Goal: Task Accomplishment & Management: Complete application form

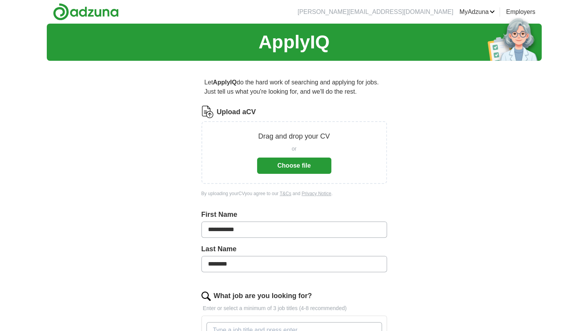
click at [318, 166] on button "Choose file" at bounding box center [294, 165] width 74 height 16
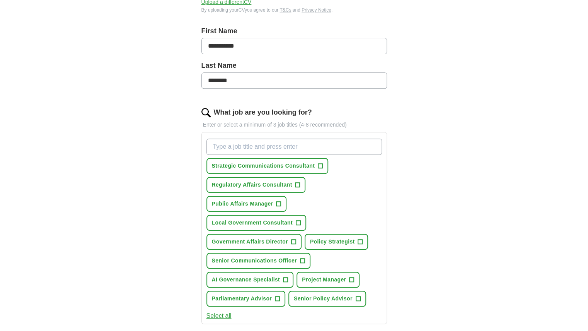
scroll to position [153, 0]
click at [319, 164] on span "+" at bounding box center [320, 165] width 5 height 6
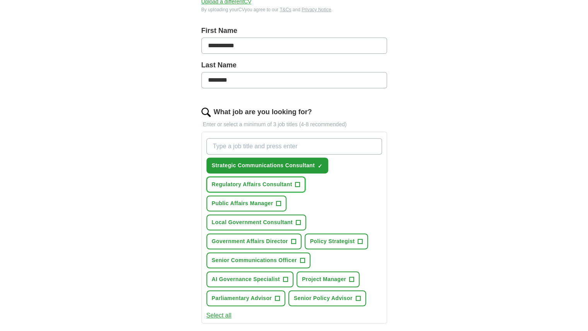
click at [299, 181] on span "+" at bounding box center [297, 184] width 5 height 6
click at [279, 200] on span "+" at bounding box center [279, 203] width 5 height 6
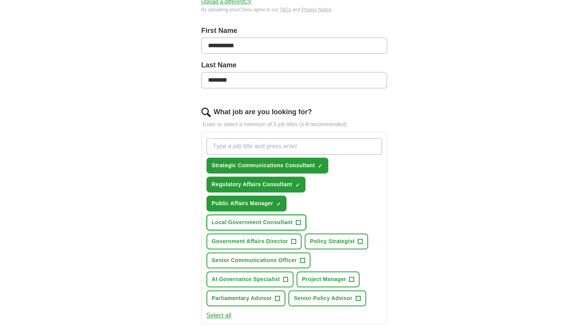
click at [296, 219] on span "+" at bounding box center [298, 222] width 5 height 6
click at [292, 240] on span "+" at bounding box center [293, 241] width 5 height 6
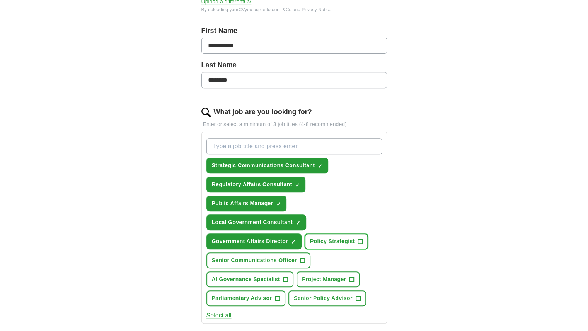
click at [361, 241] on span "+" at bounding box center [360, 241] width 5 height 6
click at [300, 260] on span "+" at bounding box center [302, 260] width 5 height 6
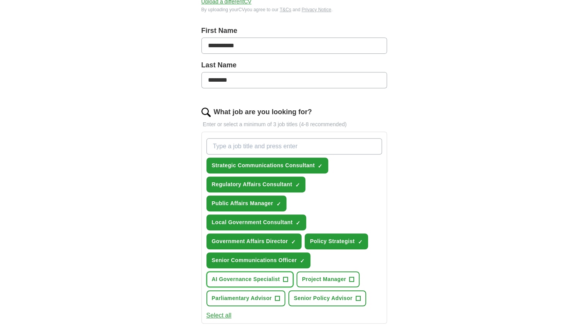
click at [284, 276] on span "+" at bounding box center [285, 279] width 5 height 6
click at [354, 276] on button "Project Manager +" at bounding box center [328, 279] width 63 height 16
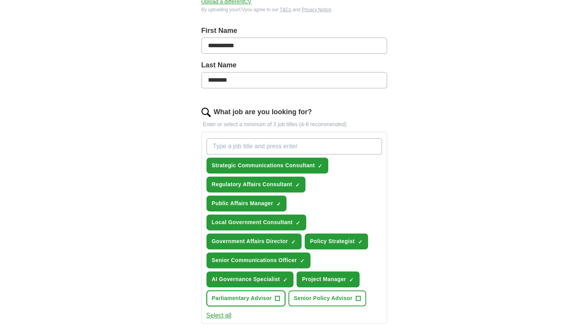
click at [275, 296] on span "+" at bounding box center [277, 298] width 5 height 6
click at [355, 298] on button "Senior Policy Advisor +" at bounding box center [328, 298] width 78 height 16
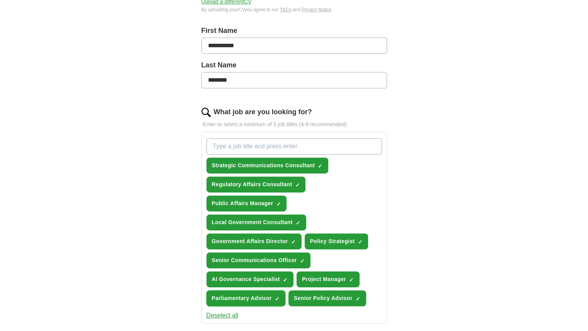
click at [274, 297] on button "Parliamentary Advisor ✓ ×" at bounding box center [246, 298] width 79 height 16
click at [0, 0] on span "×" at bounding box center [0, 0] width 0 height 0
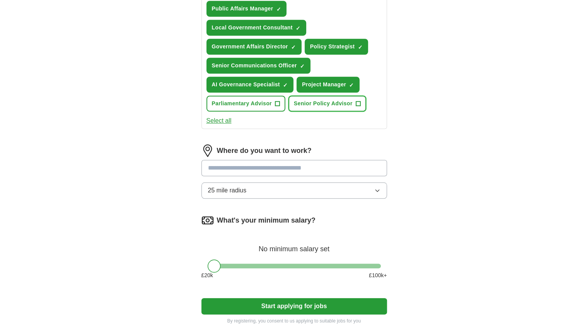
scroll to position [352, 0]
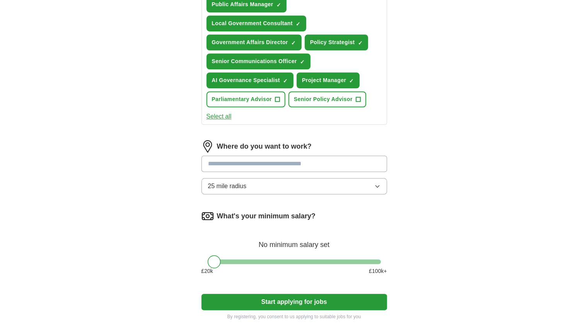
click at [272, 185] on button "25 mile radius" at bounding box center [294, 186] width 186 height 16
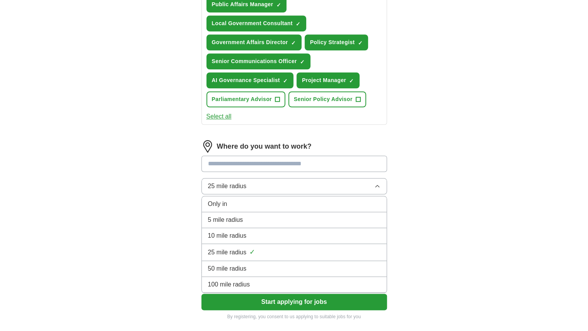
click at [272, 185] on button "25 mile radius" at bounding box center [294, 186] width 186 height 16
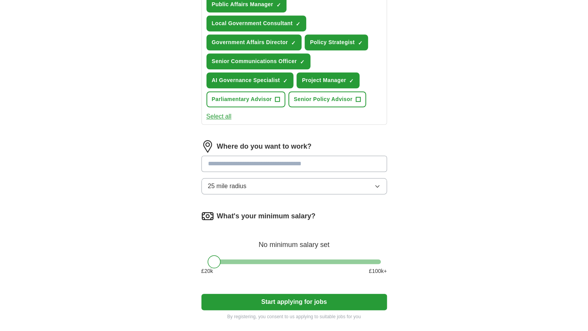
click at [267, 164] on input at bounding box center [294, 163] width 186 height 16
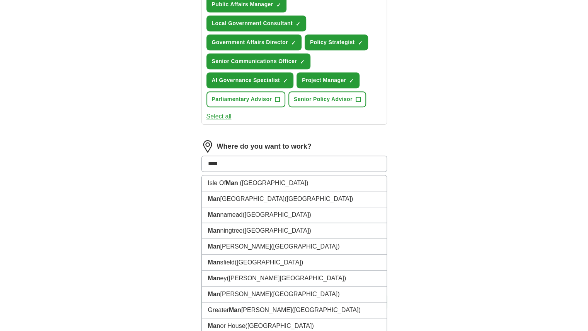
type input "*****"
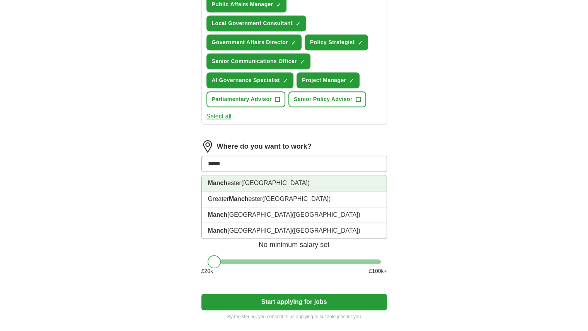
click at [265, 183] on span "([GEOGRAPHIC_DATA])" at bounding box center [275, 182] width 68 height 7
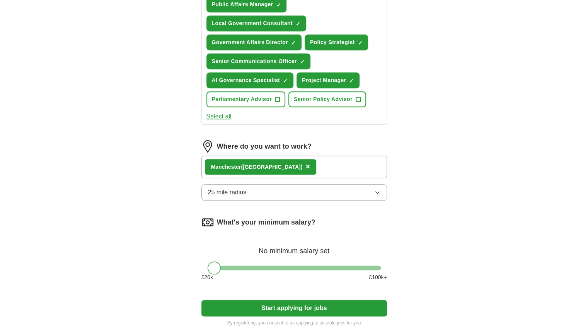
click at [259, 191] on button "25 mile radius" at bounding box center [294, 192] width 186 height 16
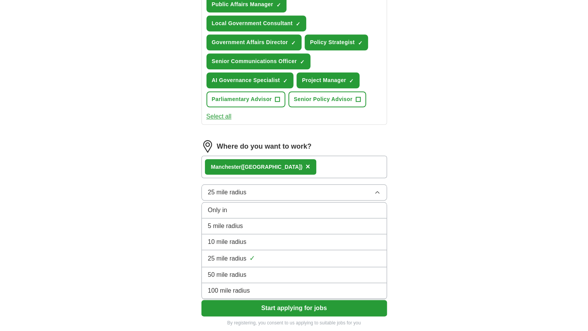
click at [169, 225] on div "**********" at bounding box center [294, 4] width 495 height 665
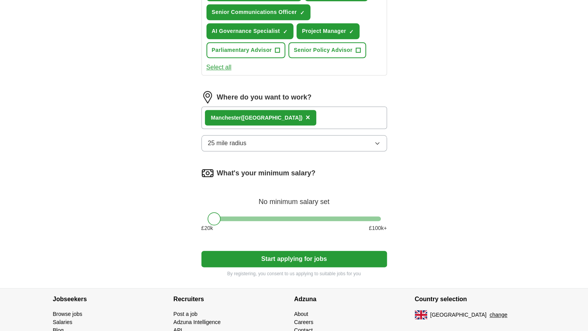
scroll to position [402, 0]
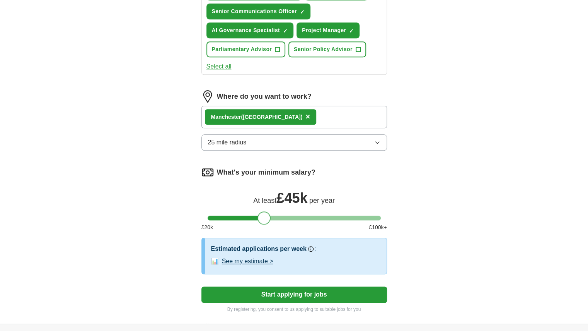
drag, startPoint x: 215, startPoint y: 215, endPoint x: 265, endPoint y: 222, distance: 50.8
click at [265, 222] on div "What's your minimum salary? At least £ 45k per year £ 20 k £ 100 k+" at bounding box center [294, 202] width 186 height 72
click at [233, 294] on button "Start applying for jobs" at bounding box center [294, 294] width 186 height 16
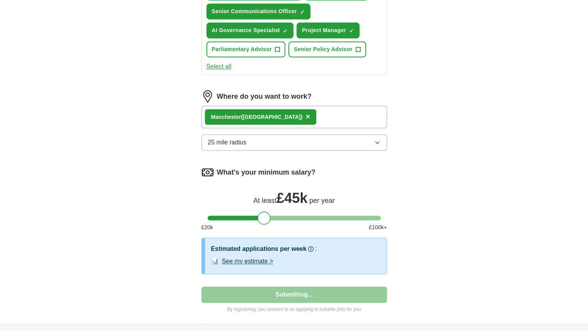
select select "**"
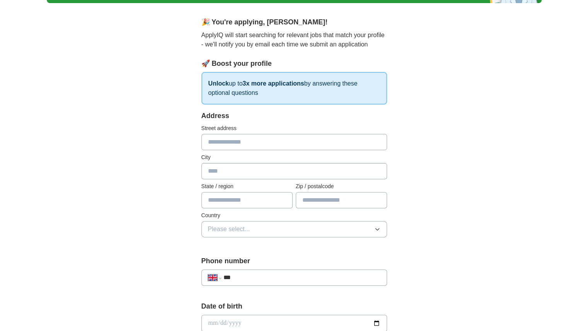
scroll to position [28, 0]
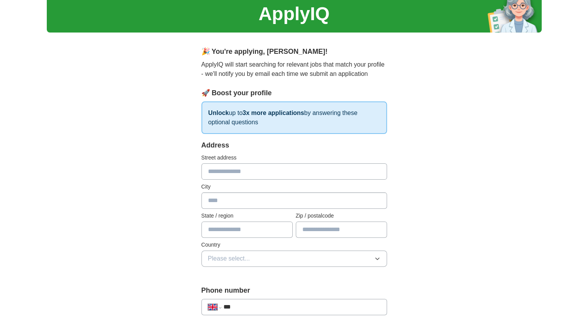
click at [293, 168] on input "text" at bounding box center [294, 171] width 186 height 16
type input "**********"
type input "*******"
type input "**********"
type input "******"
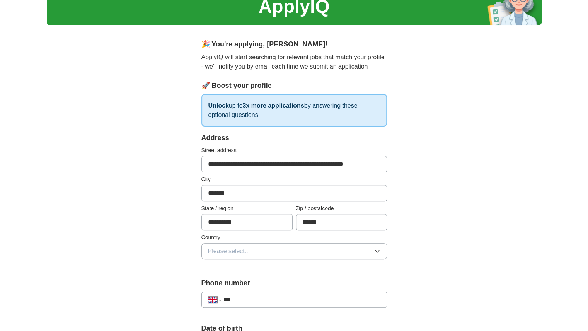
scroll to position [37, 0]
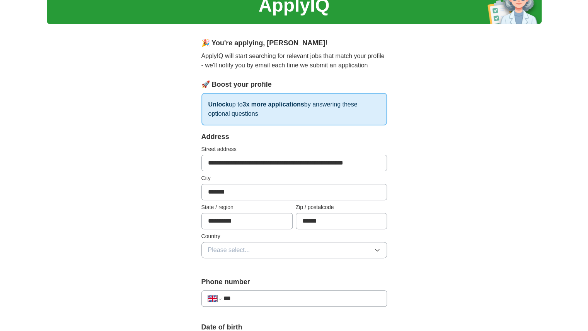
click at [336, 246] on button "Please select..." at bounding box center [294, 250] width 186 height 16
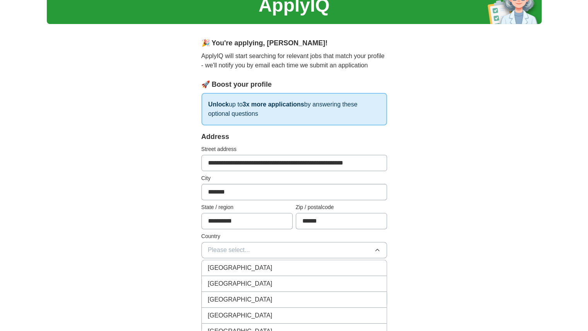
click at [319, 264] on div "[GEOGRAPHIC_DATA]" at bounding box center [294, 267] width 172 height 9
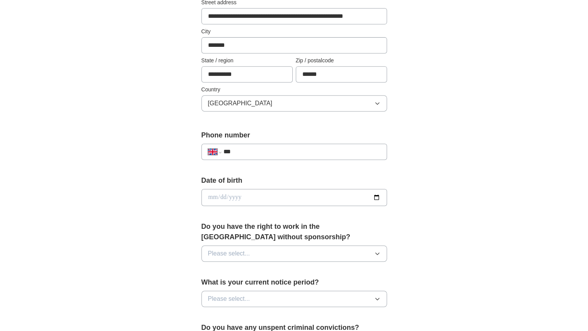
scroll to position [184, 0]
click at [269, 146] on input "***" at bounding box center [301, 150] width 157 height 9
type input "**********"
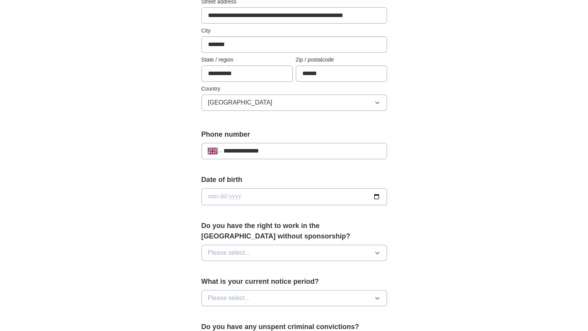
click at [254, 195] on input "date" at bounding box center [294, 196] width 186 height 17
type input "**********"
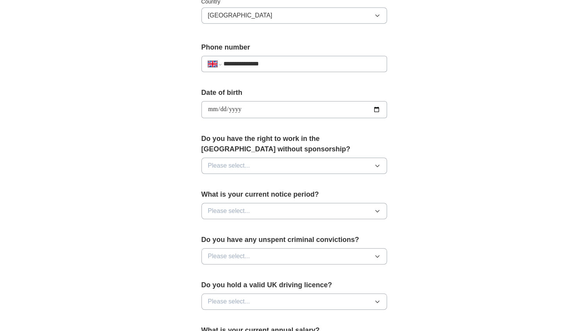
scroll to position [273, 0]
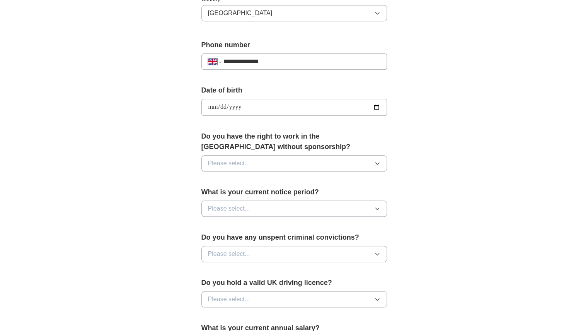
click at [287, 155] on button "Please select..." at bounding box center [294, 163] width 186 height 16
click at [275, 176] on div "Yes" at bounding box center [294, 180] width 172 height 9
click at [261, 211] on button "Please select..." at bounding box center [294, 208] width 186 height 16
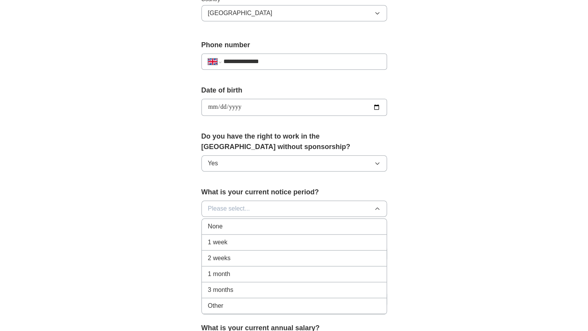
click at [254, 226] on div "None" at bounding box center [294, 226] width 172 height 9
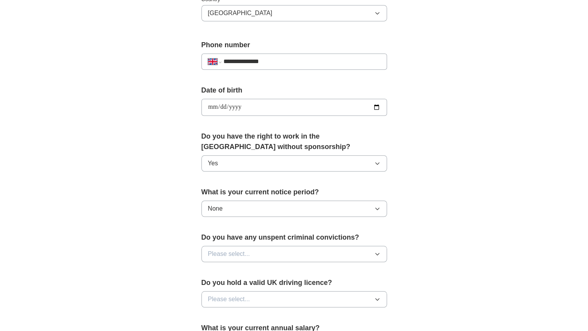
click at [253, 210] on button "None" at bounding box center [294, 208] width 186 height 16
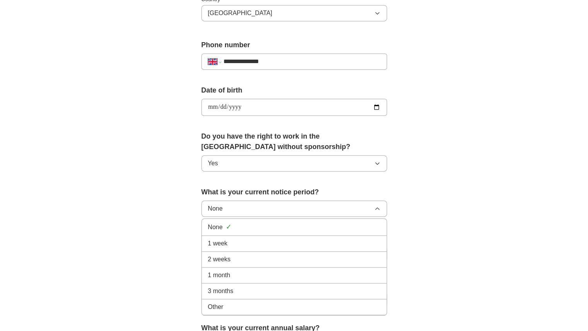
click at [230, 270] on span "1 month" at bounding box center [219, 274] width 22 height 9
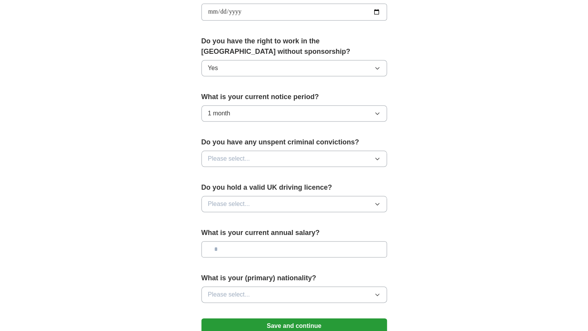
scroll to position [378, 0]
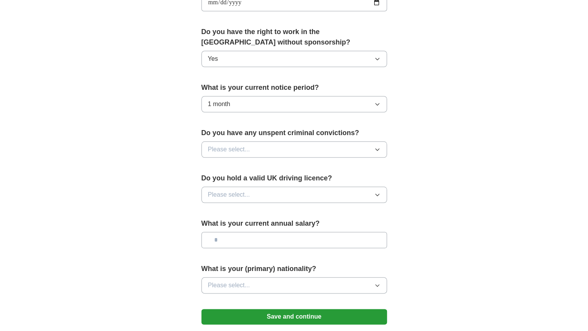
click at [276, 144] on button "Please select..." at bounding box center [294, 149] width 186 height 16
click at [259, 178] on div "No" at bounding box center [294, 182] width 172 height 9
click at [253, 189] on button "Please select..." at bounding box center [294, 194] width 186 height 16
click at [244, 210] on div "Yes" at bounding box center [294, 212] width 172 height 9
click at [234, 236] on input "text" at bounding box center [294, 240] width 186 height 16
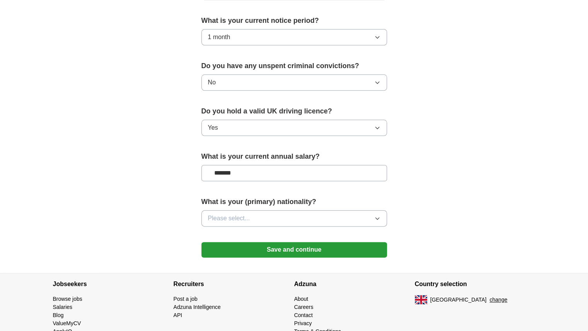
scroll to position [446, 0]
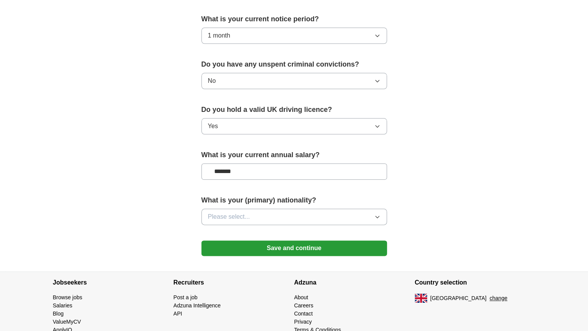
type input "*******"
click at [238, 215] on span "Please select..." at bounding box center [229, 216] width 42 height 9
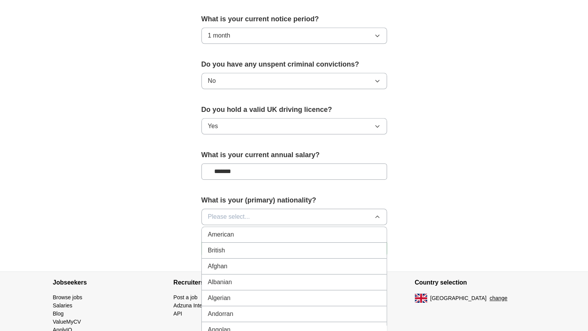
click at [228, 250] on div "British" at bounding box center [294, 250] width 172 height 9
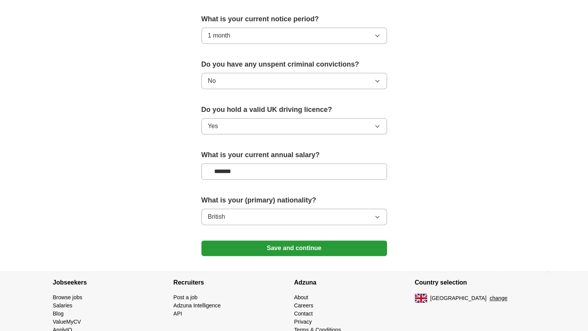
click at [228, 250] on button "Save and continue" at bounding box center [294, 247] width 186 height 15
